Goal: Task Accomplishment & Management: Use online tool/utility

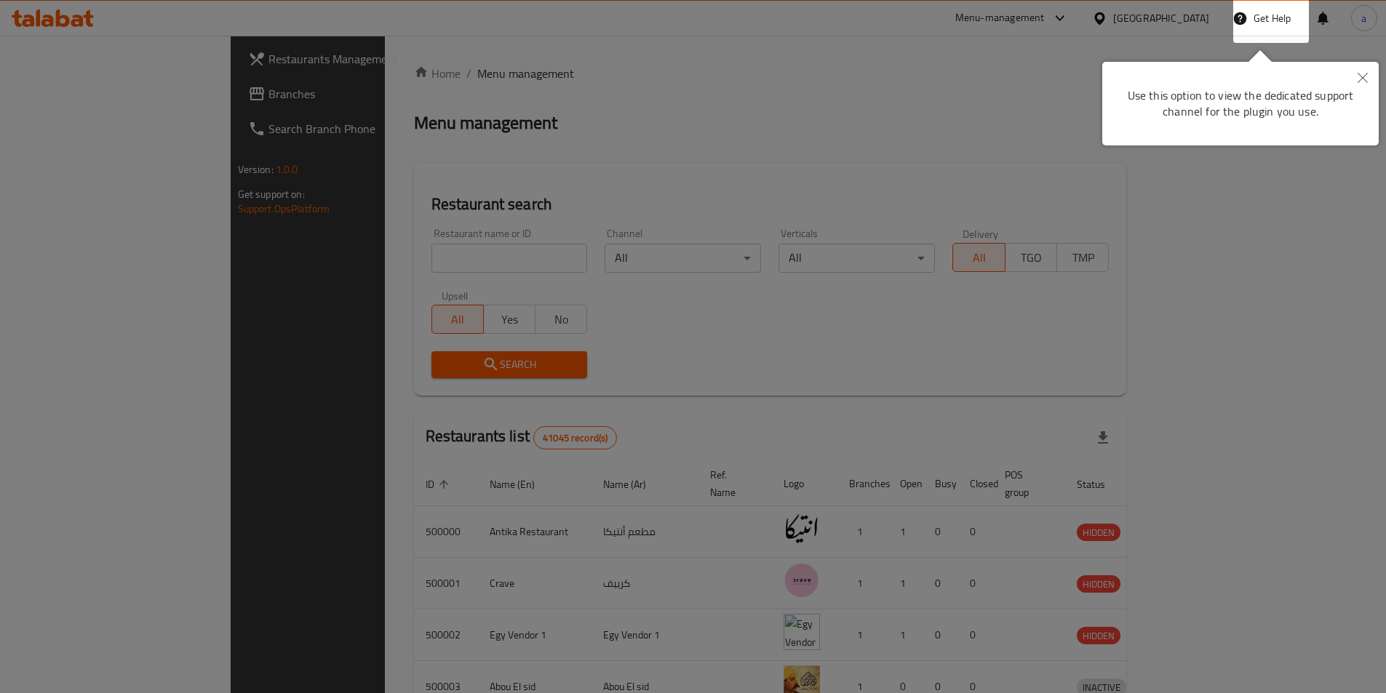
click at [1360, 76] on icon "Close" at bounding box center [1362, 78] width 10 height 10
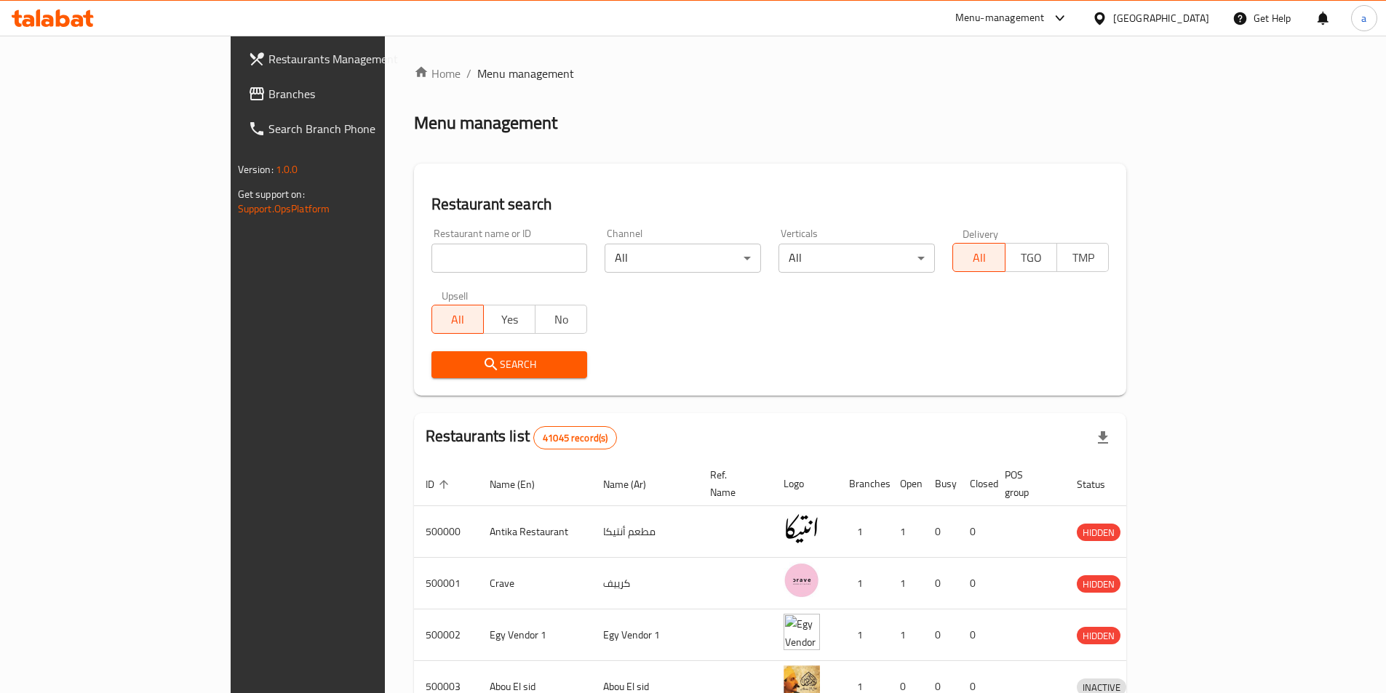
click at [1194, 18] on div "[GEOGRAPHIC_DATA]" at bounding box center [1161, 18] width 96 height 16
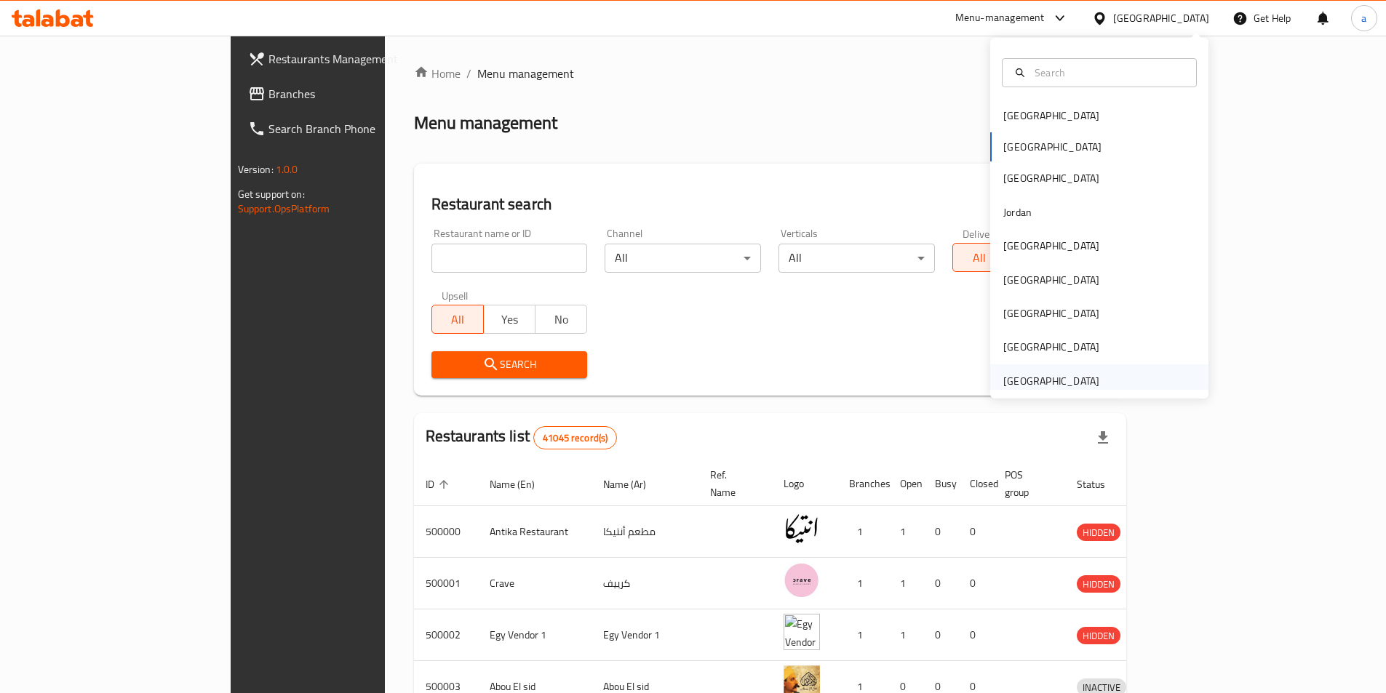
click at [1031, 373] on div "[GEOGRAPHIC_DATA]" at bounding box center [1051, 381] width 96 height 16
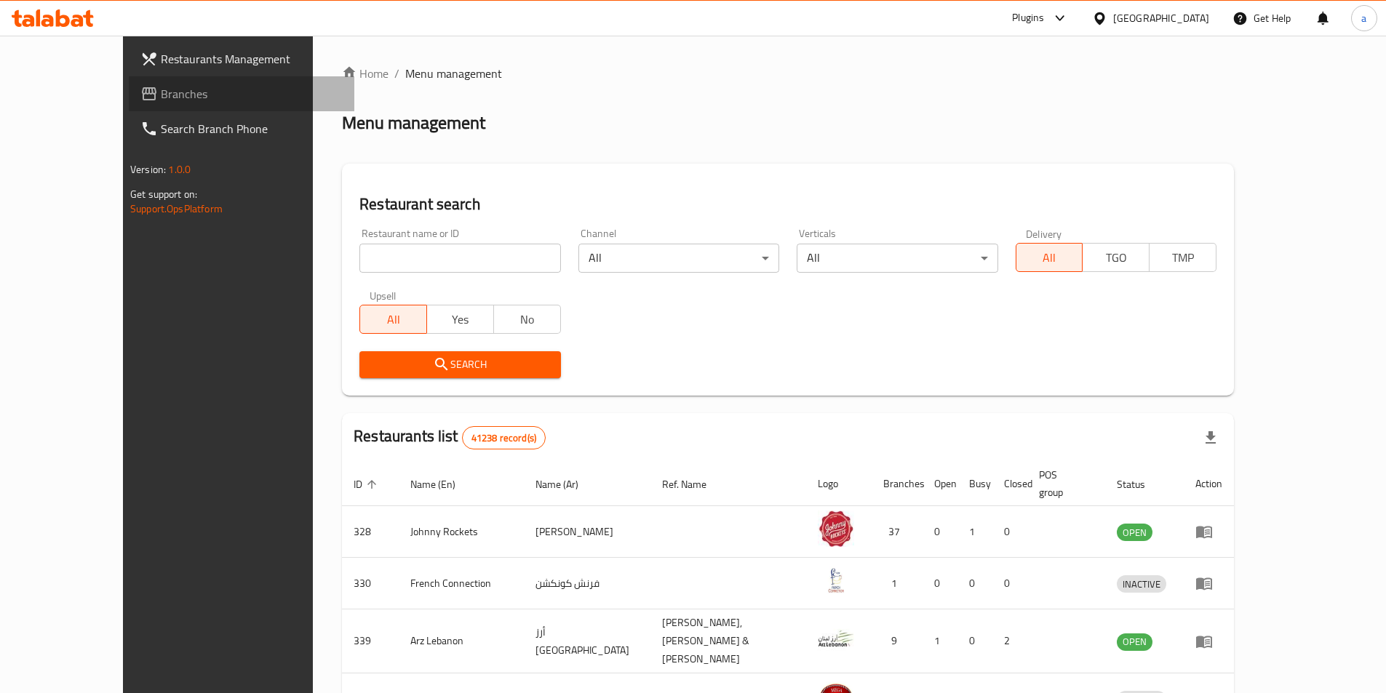
click at [161, 86] on span "Branches" at bounding box center [252, 93] width 182 height 17
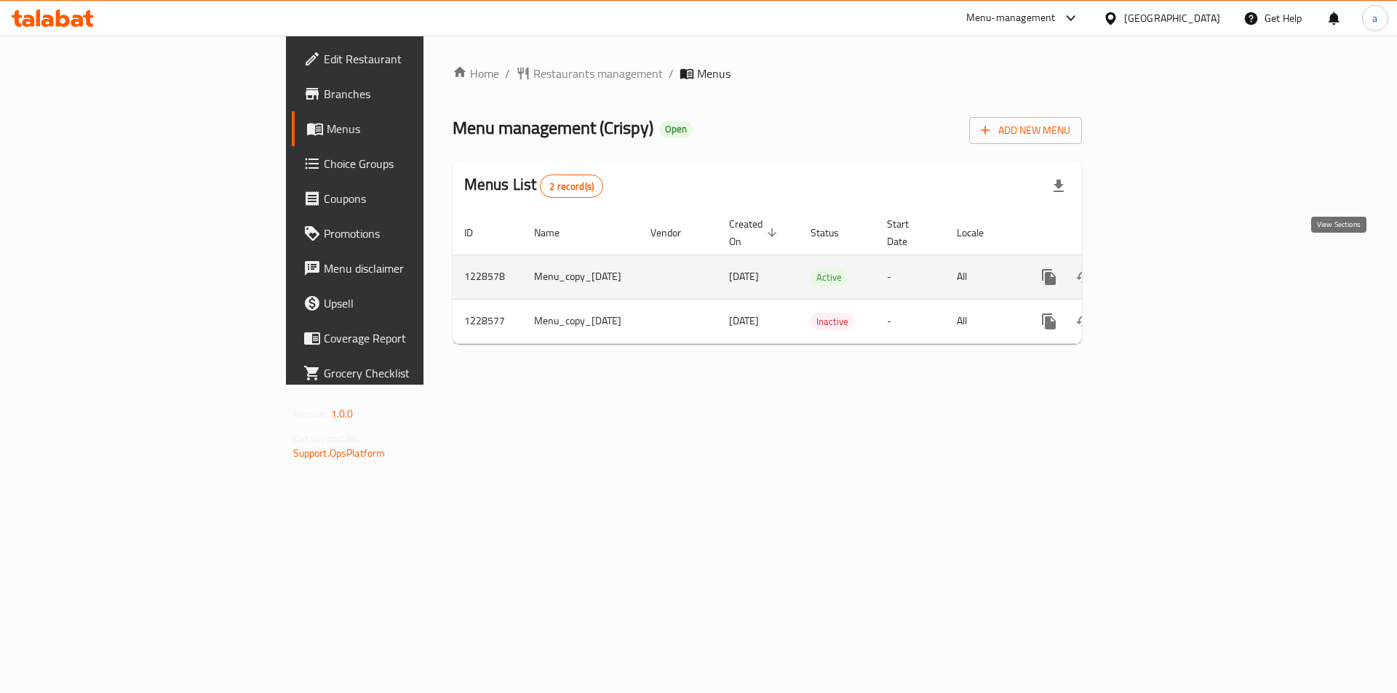
click at [1171, 260] on link "enhanced table" at bounding box center [1153, 277] width 35 height 35
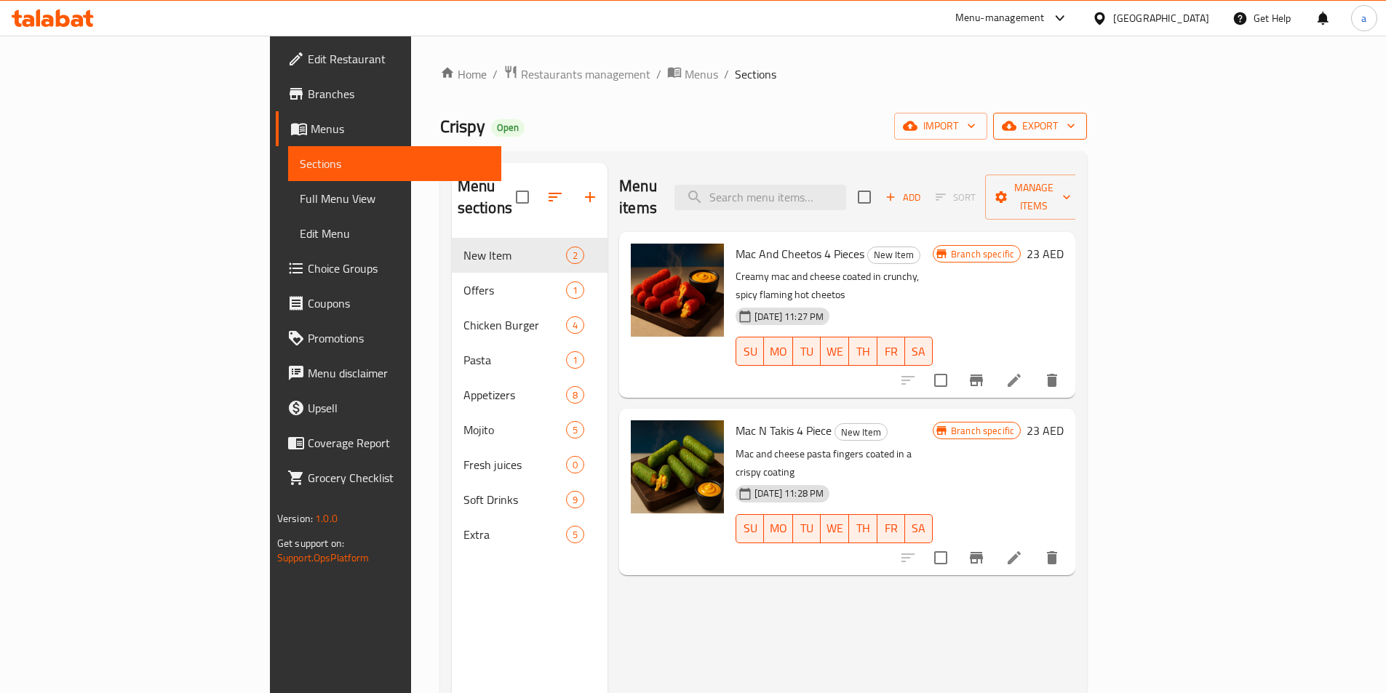
click at [1075, 130] on span "export" at bounding box center [1040, 126] width 71 height 18
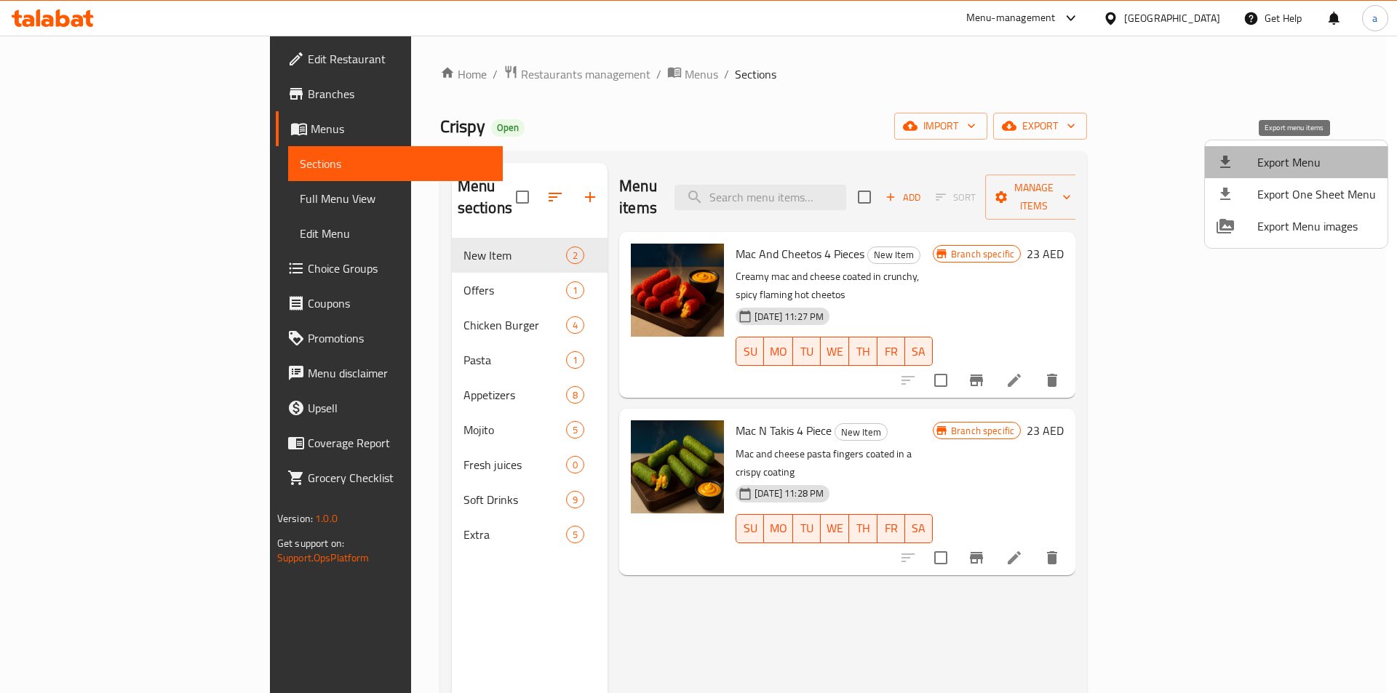
click at [1326, 153] on li "Export Menu" at bounding box center [1296, 162] width 183 height 32
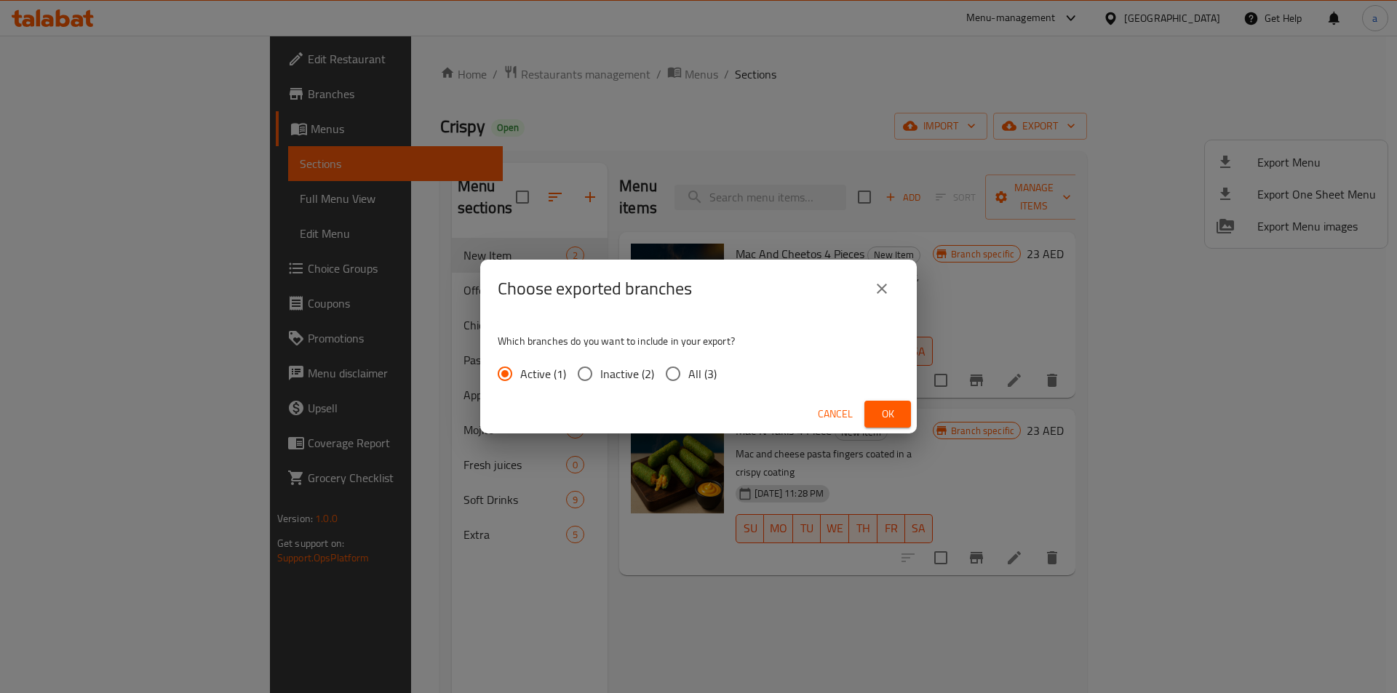
click at [708, 372] on span "All (3)" at bounding box center [702, 373] width 28 height 17
click at [688, 372] on input "All (3)" at bounding box center [673, 374] width 31 height 31
radio input "true"
click at [902, 407] on button "Ok" at bounding box center [887, 414] width 47 height 27
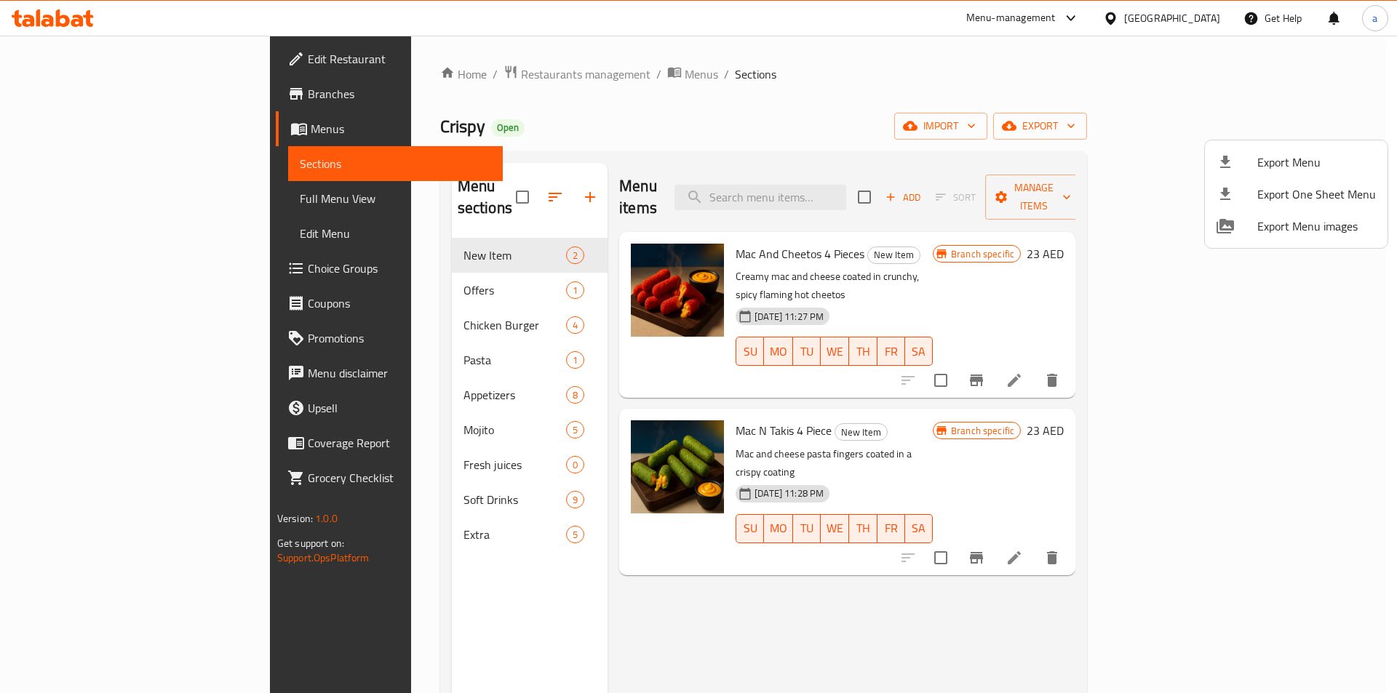
click at [895, 81] on div at bounding box center [698, 346] width 1397 height 693
